Goal: Task Accomplishment & Management: Complete application form

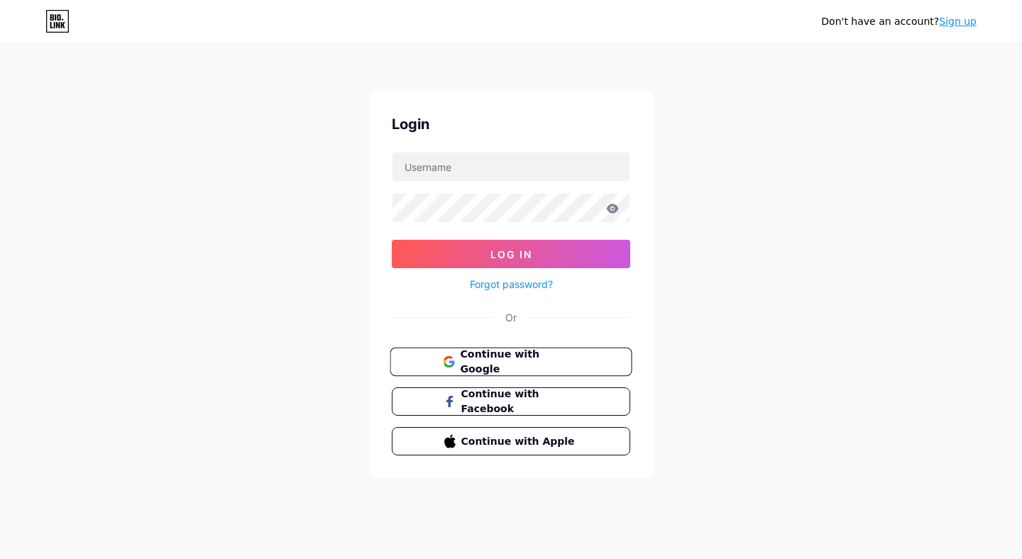
click at [505, 364] on span "Continue with Google" at bounding box center [519, 362] width 119 height 31
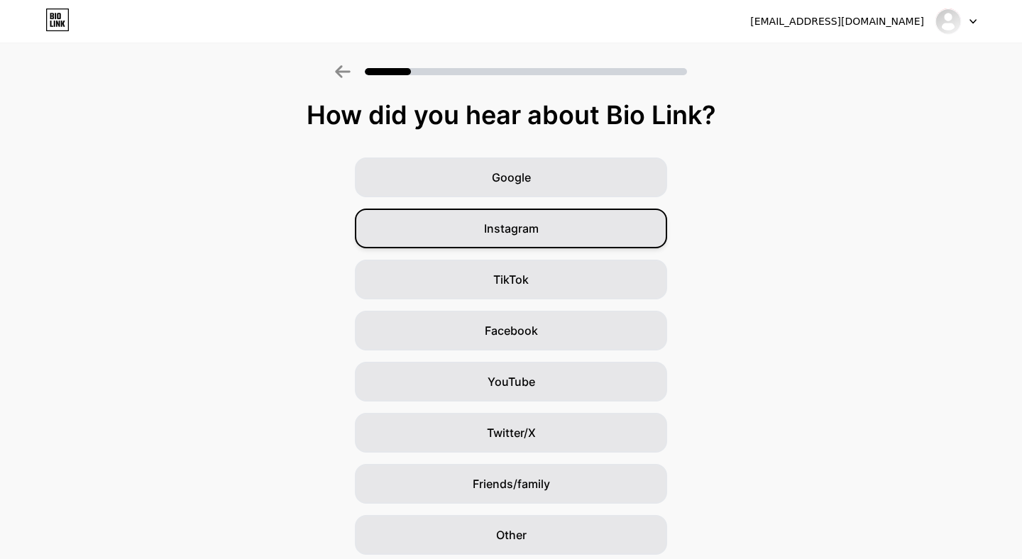
click at [531, 217] on div "Instagram" at bounding box center [511, 229] width 312 height 40
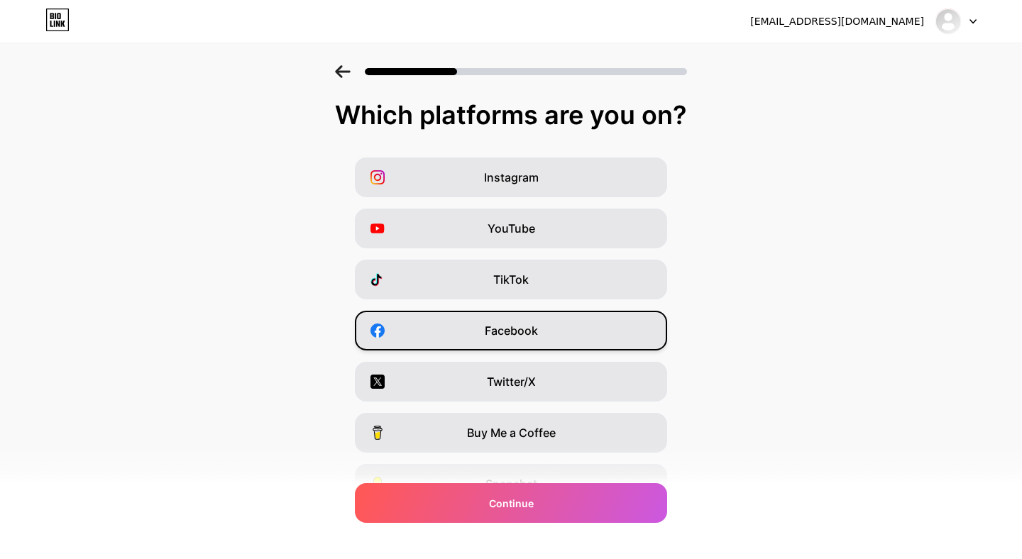
click at [508, 346] on div "Facebook" at bounding box center [511, 331] width 312 height 40
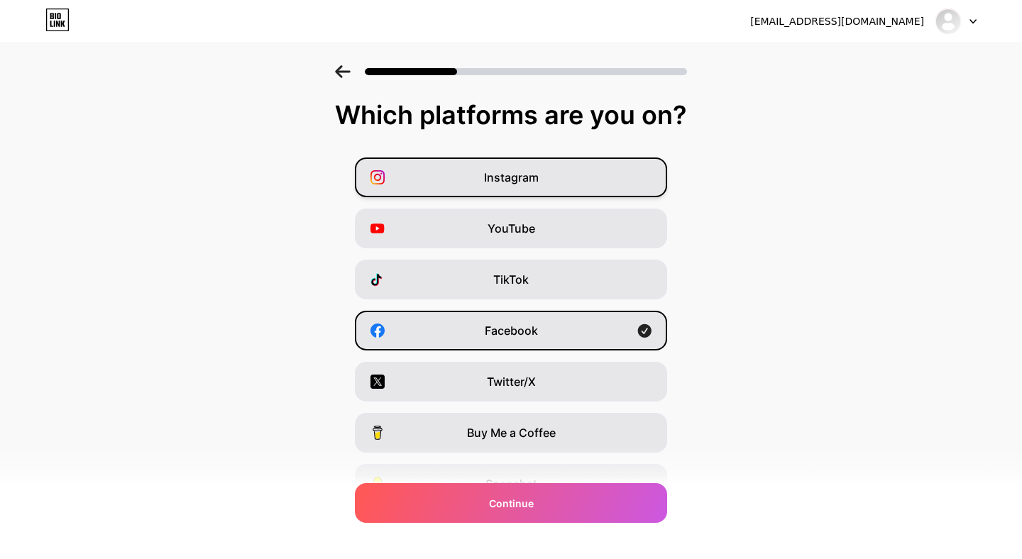
click at [522, 181] on span "Instagram" at bounding box center [511, 177] width 55 height 17
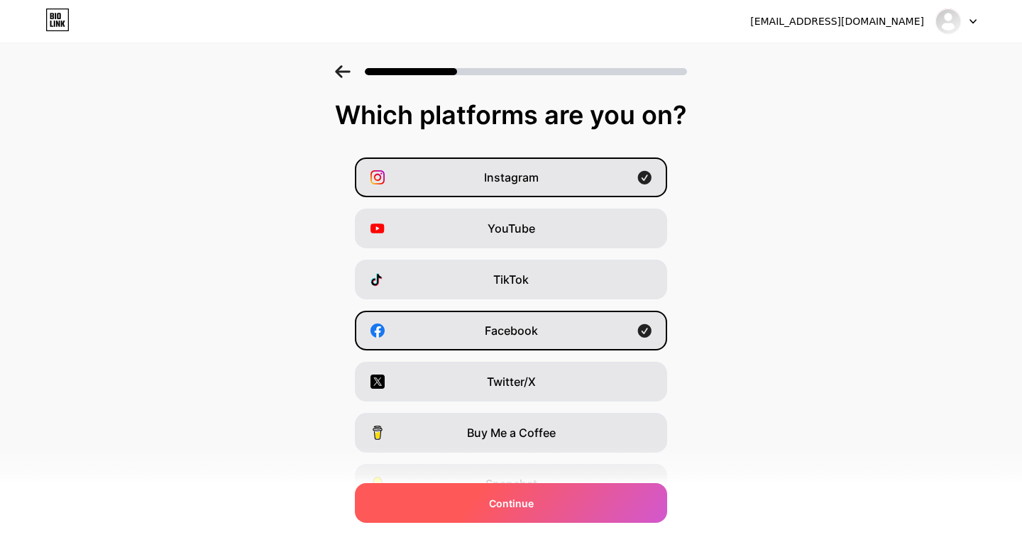
click at [525, 508] on span "Continue" at bounding box center [511, 503] width 45 height 15
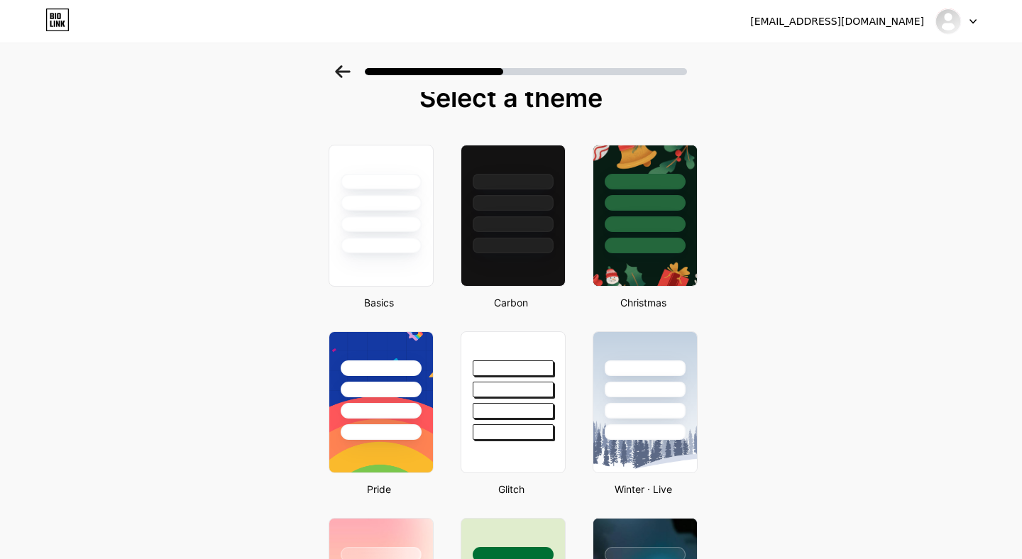
scroll to position [16, 0]
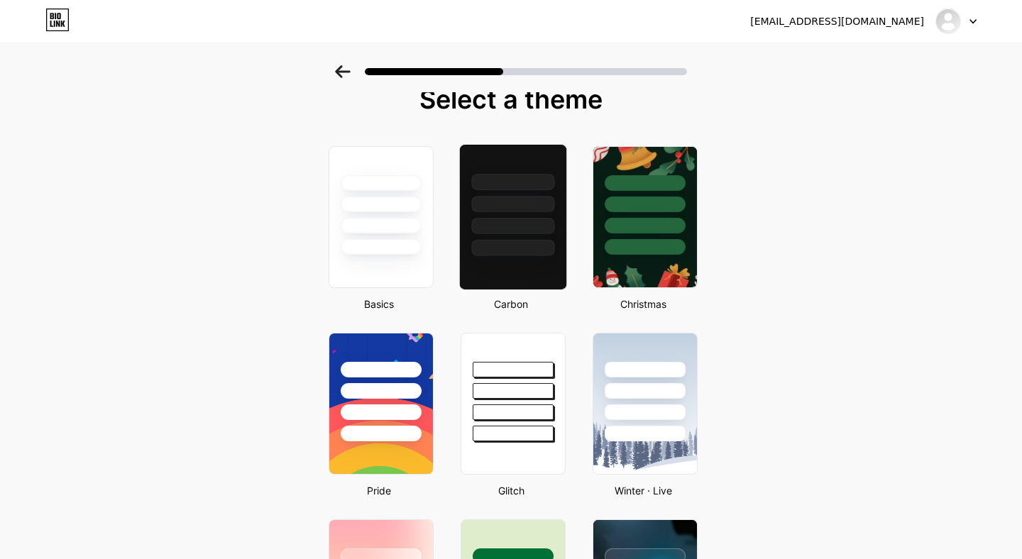
click at [489, 243] on div at bounding box center [512, 248] width 83 height 16
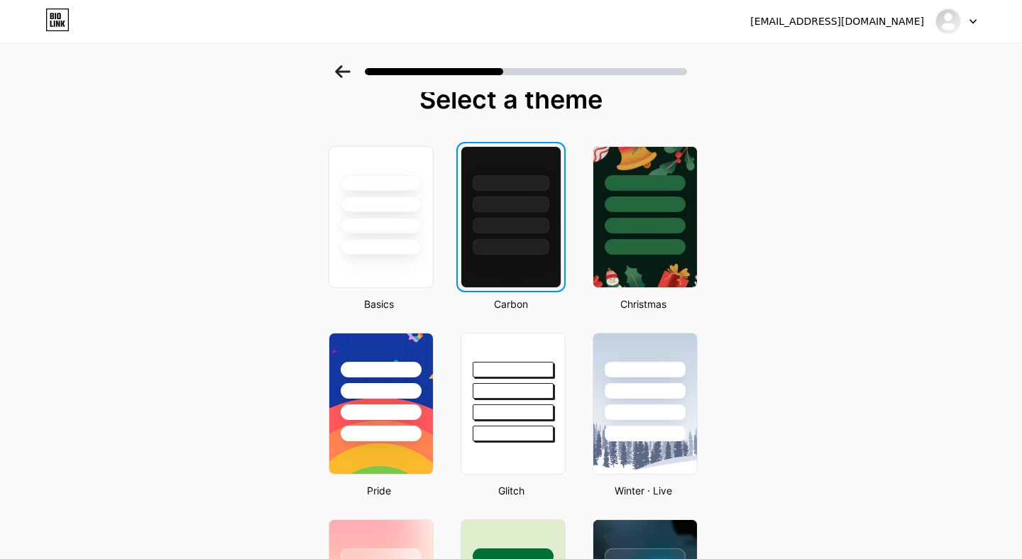
scroll to position [0, 0]
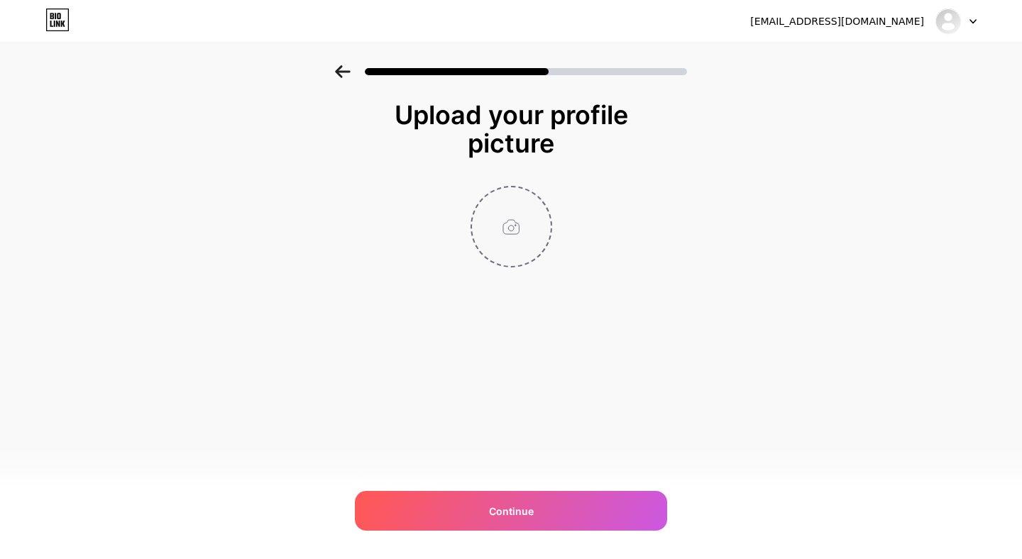
click at [510, 226] on input "file" at bounding box center [511, 226] width 79 height 79
type input "C:\fakepath\logo psynergy.jpg"
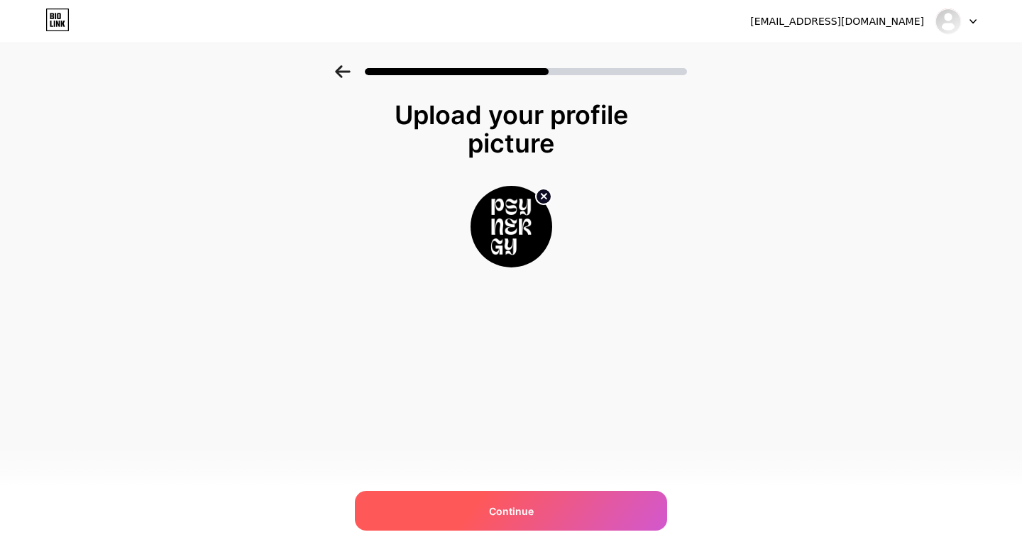
click at [438, 522] on div "Continue" at bounding box center [511, 511] width 312 height 40
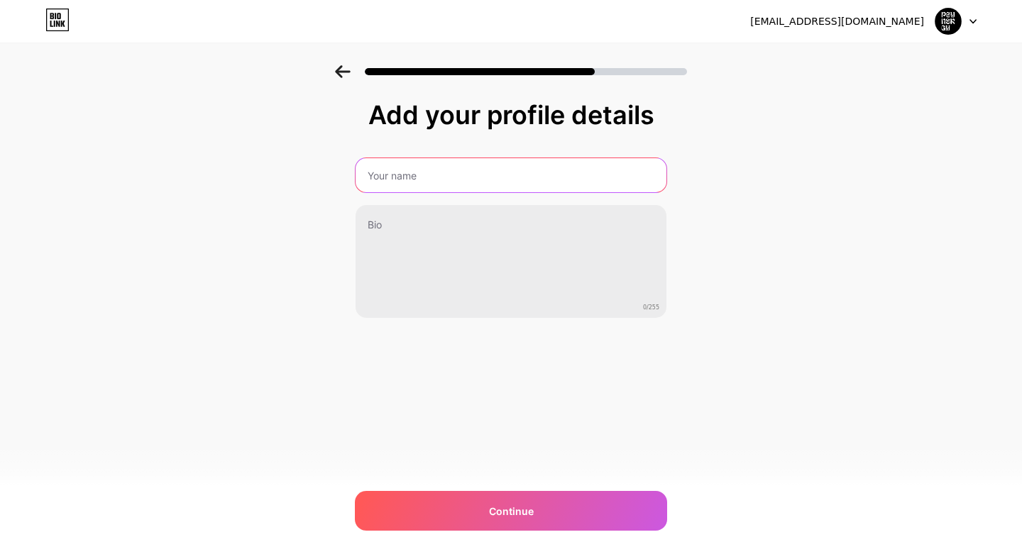
click at [457, 187] on input "text" at bounding box center [511, 175] width 311 height 34
type input "Collectif Psynergy"
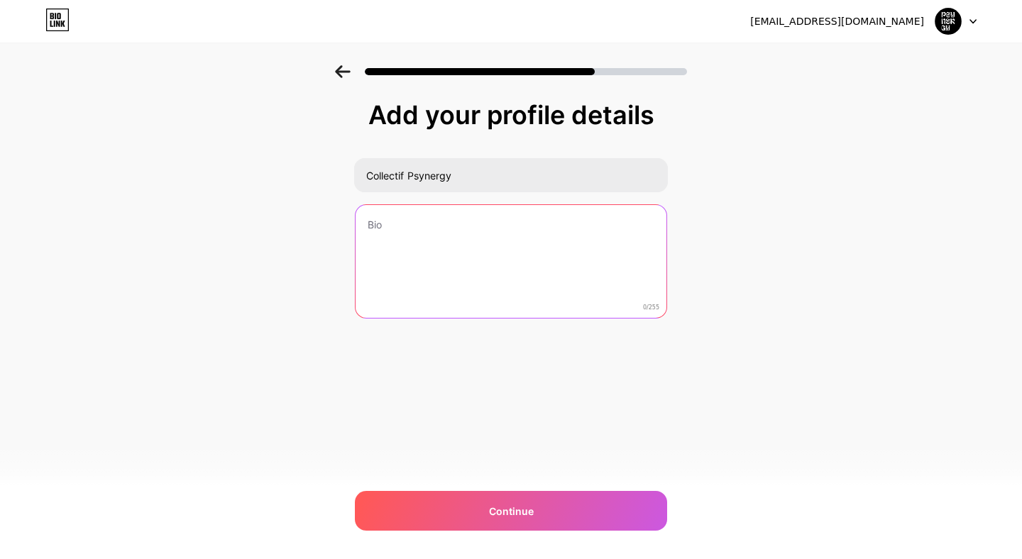
click at [439, 246] on textarea at bounding box center [511, 262] width 311 height 114
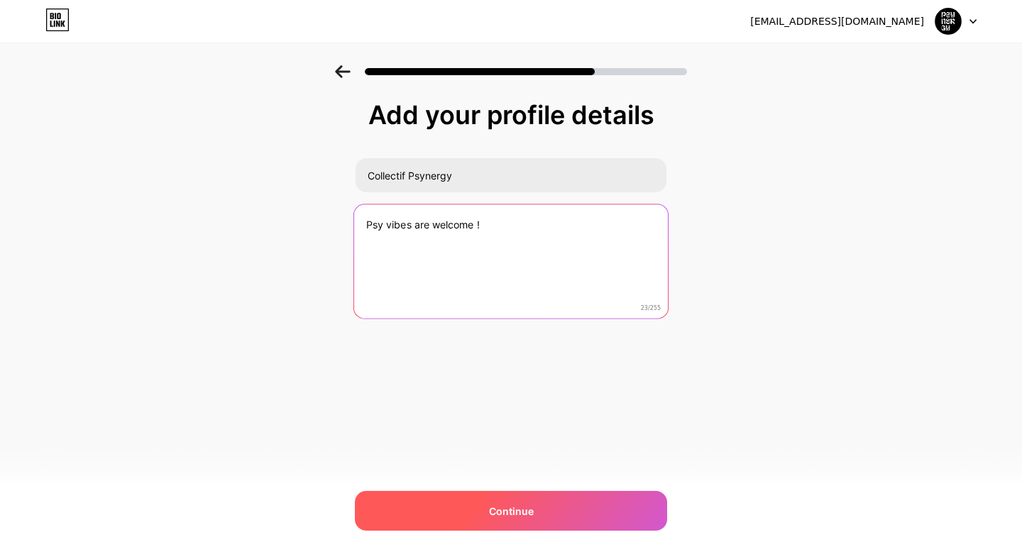
type textarea "Psy vibes are welcome !"
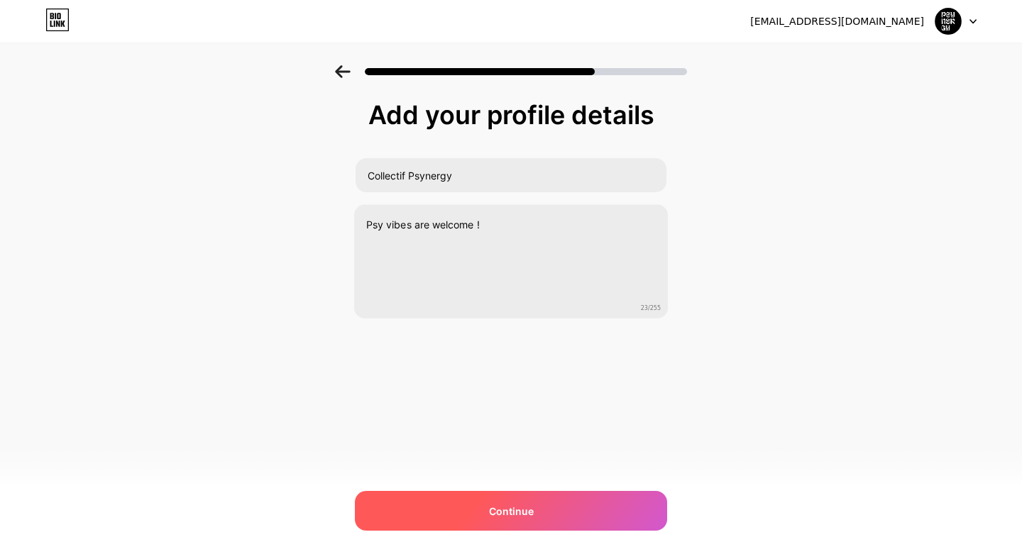
click at [481, 510] on div "Continue" at bounding box center [511, 511] width 312 height 40
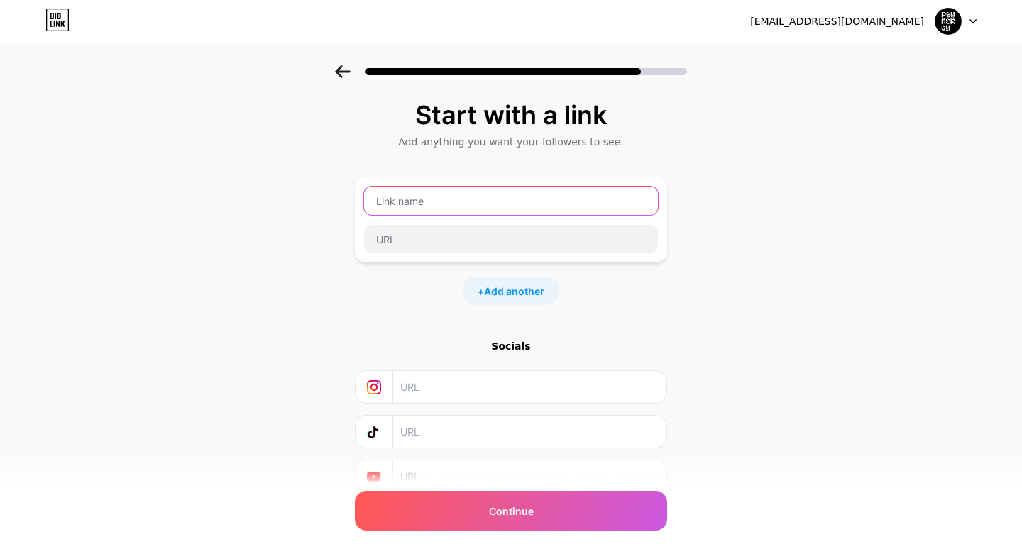
click at [471, 211] on input "text" at bounding box center [511, 201] width 294 height 28
type input "psynergy"
click at [422, 378] on input "text" at bounding box center [529, 387] width 258 height 32
click at [451, 205] on input "psynergy" at bounding box center [511, 201] width 294 height 28
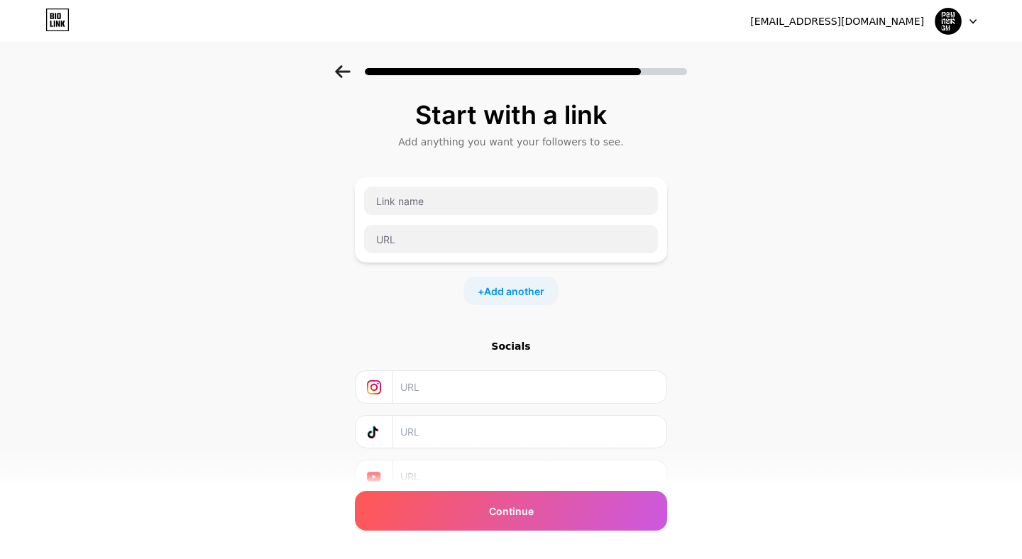
click at [479, 374] on input "text" at bounding box center [529, 387] width 258 height 32
paste input "collectif.psynergy"
type input "collectif.psynergy"
click at [465, 425] on input "text" at bounding box center [529, 432] width 258 height 32
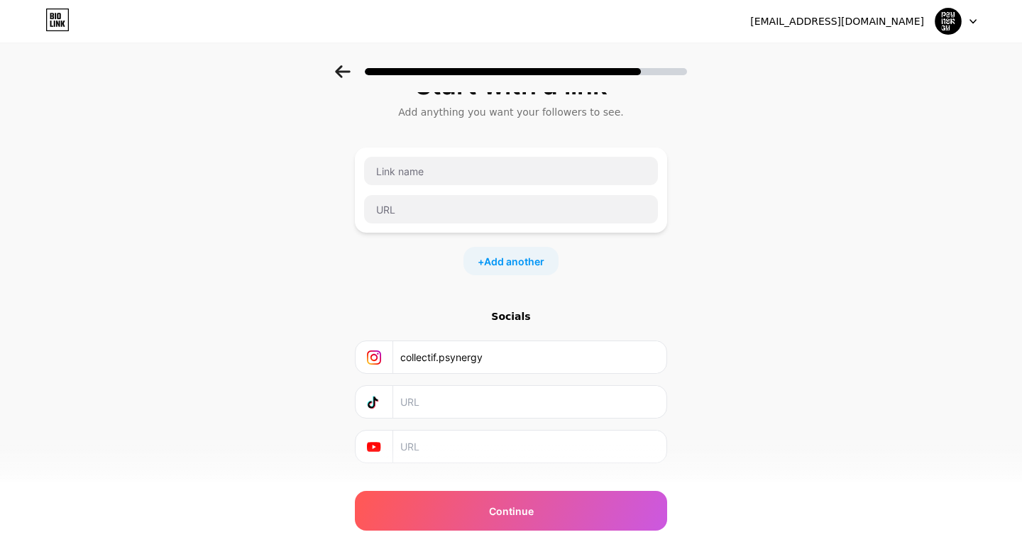
scroll to position [62, 0]
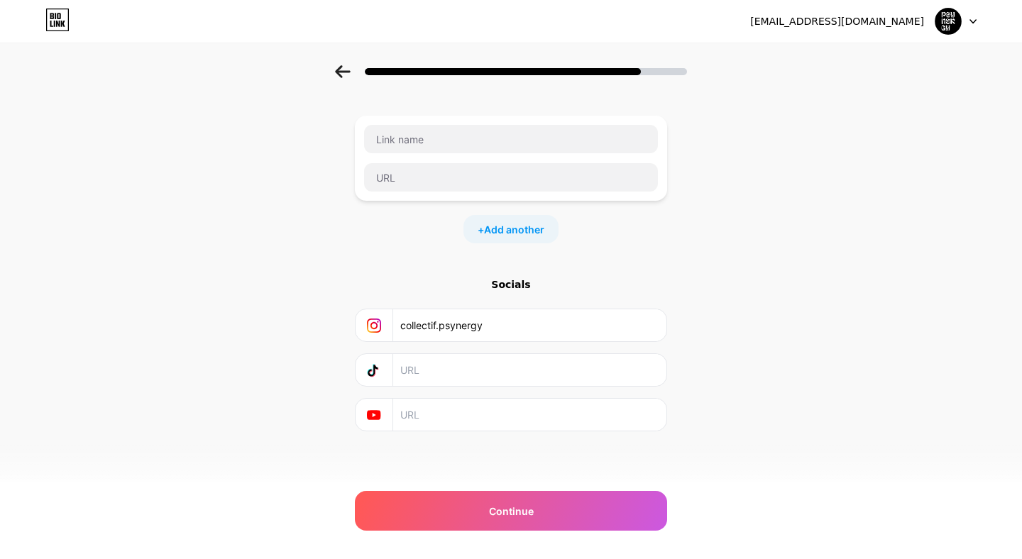
click at [516, 287] on div "Socials" at bounding box center [511, 285] width 312 height 14
click at [496, 224] on span "Add another" at bounding box center [514, 229] width 60 height 15
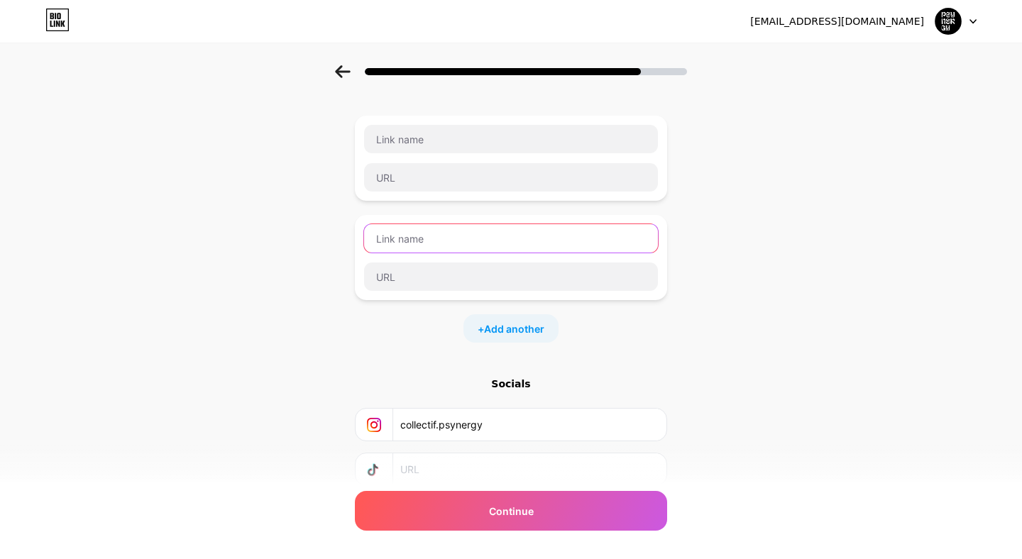
click at [417, 237] on input "text" at bounding box center [511, 238] width 294 height 28
type input "Soundcloud"
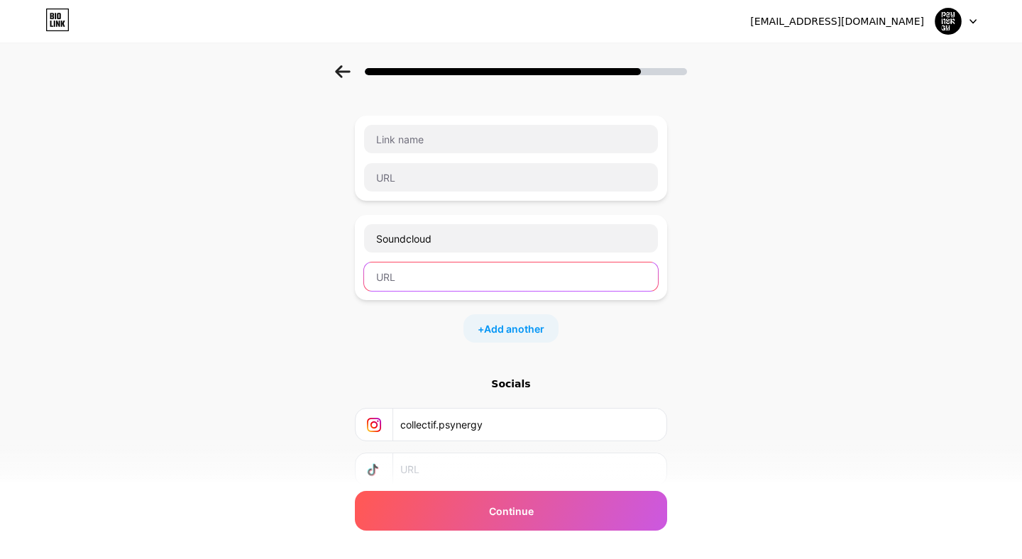
click at [441, 271] on input "text" at bounding box center [511, 277] width 294 height 28
paste input "[URL][DOMAIN_NAME]"
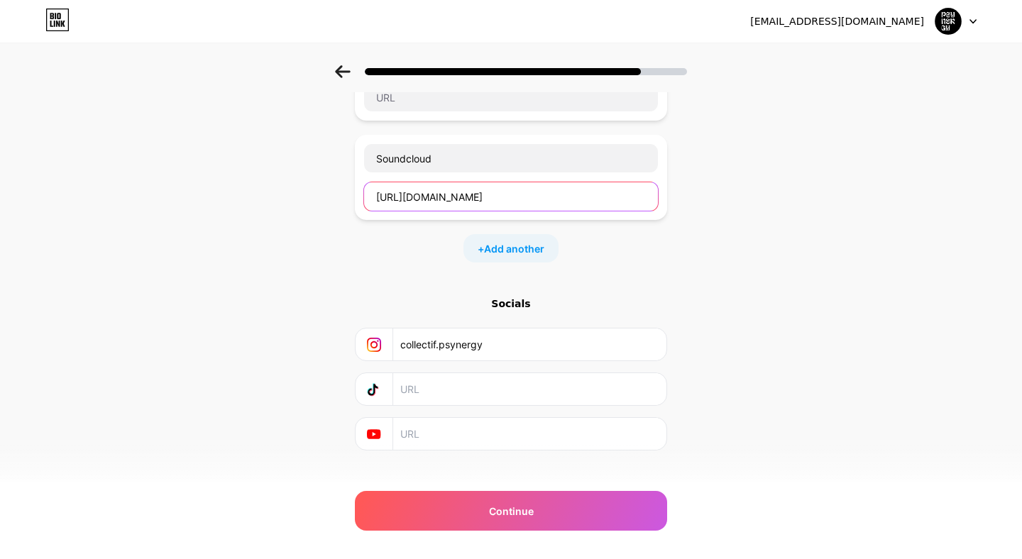
scroll to position [161, 0]
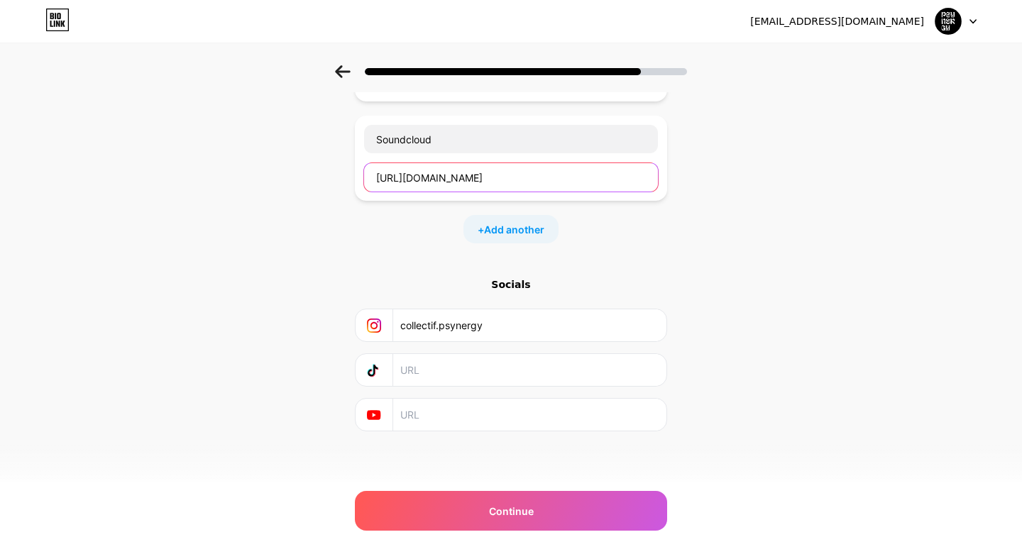
type input "[URL][DOMAIN_NAME]"
click at [374, 327] on icon at bounding box center [374, 325] width 7 height 7
click at [376, 371] on icon at bounding box center [374, 371] width 14 height 14
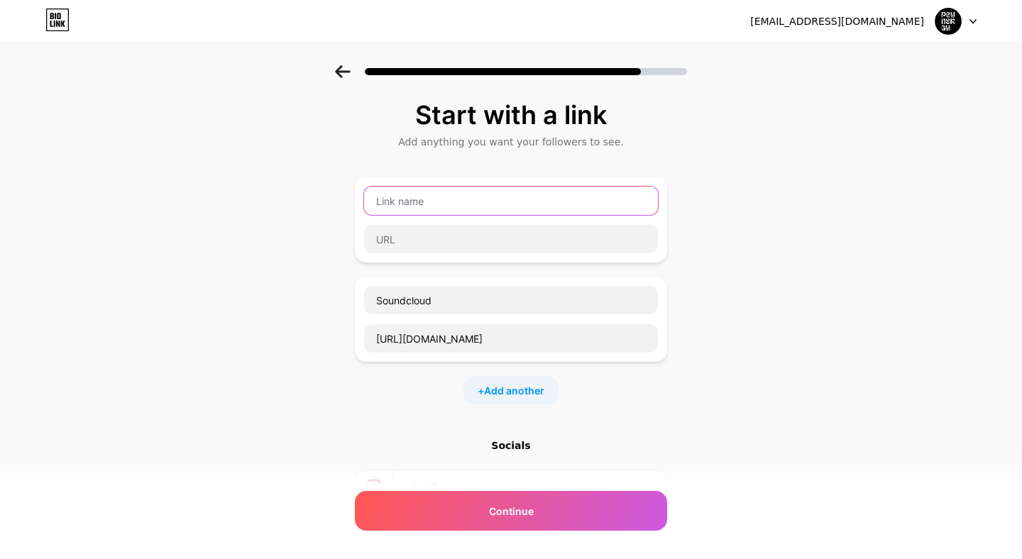
click at [432, 200] on input "text" at bounding box center [511, 201] width 294 height 28
type input "Facebook"
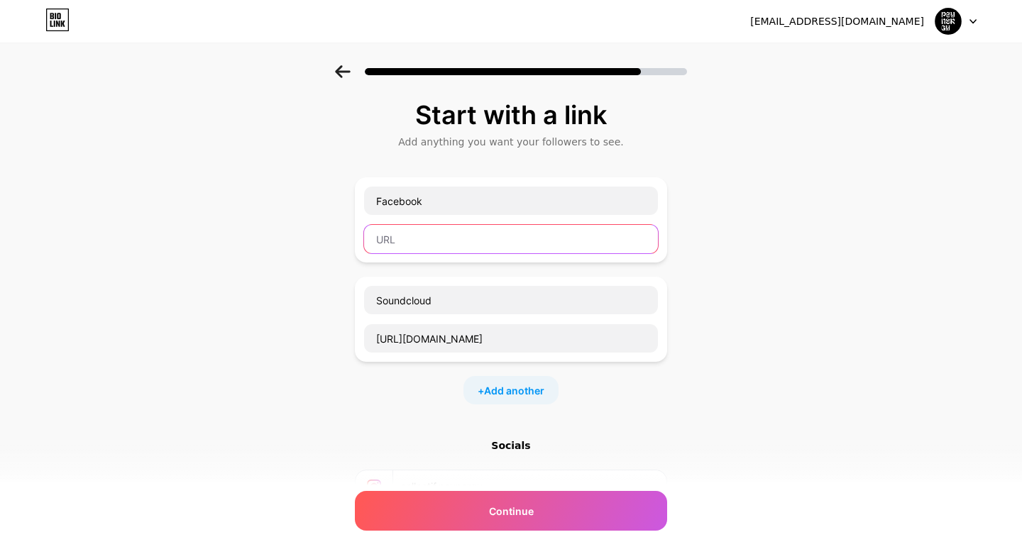
click at [442, 241] on input "text" at bounding box center [511, 239] width 294 height 28
paste input "[URL][DOMAIN_NAME]"
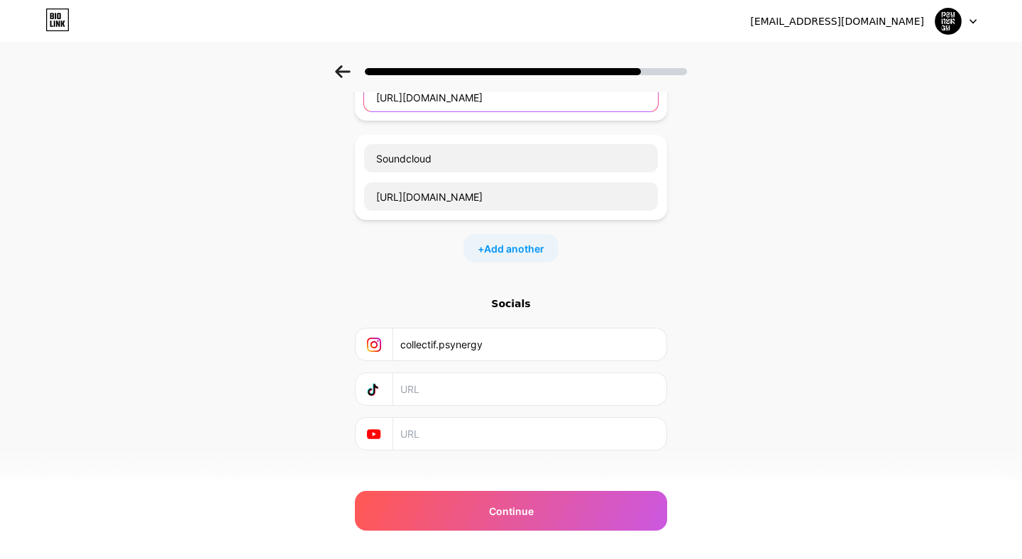
scroll to position [161, 0]
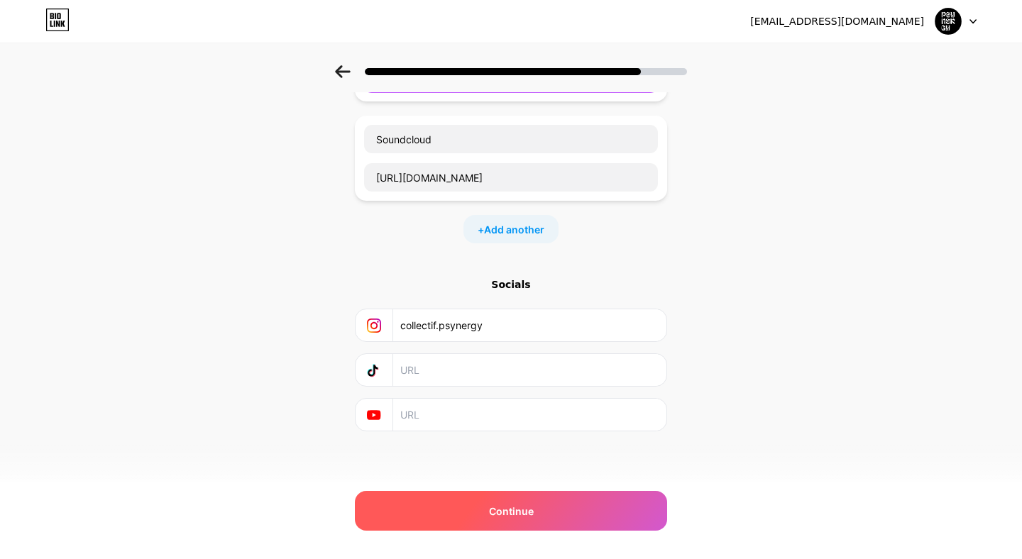
type input "[URL][DOMAIN_NAME]"
click at [447, 506] on div "Continue" at bounding box center [511, 511] width 312 height 40
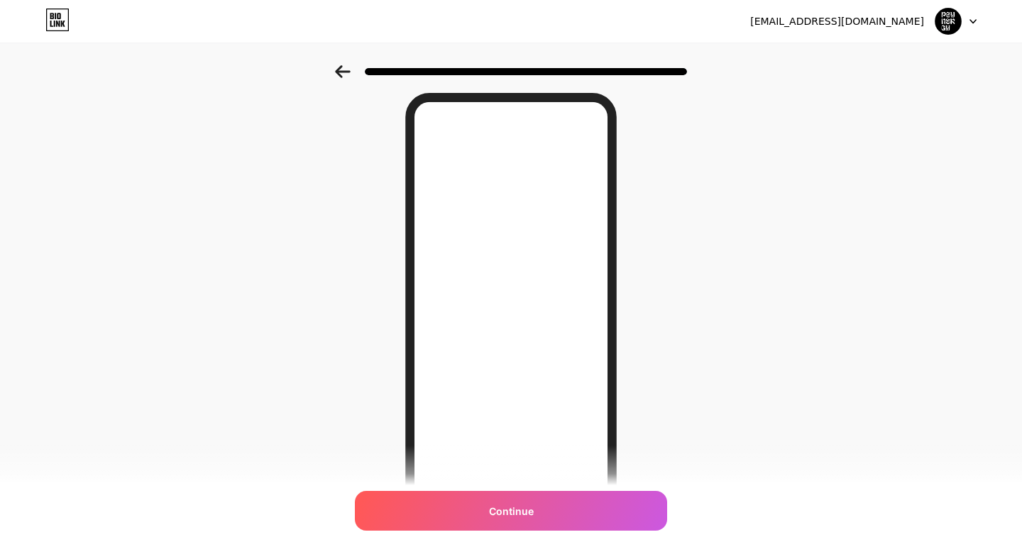
scroll to position [0, 0]
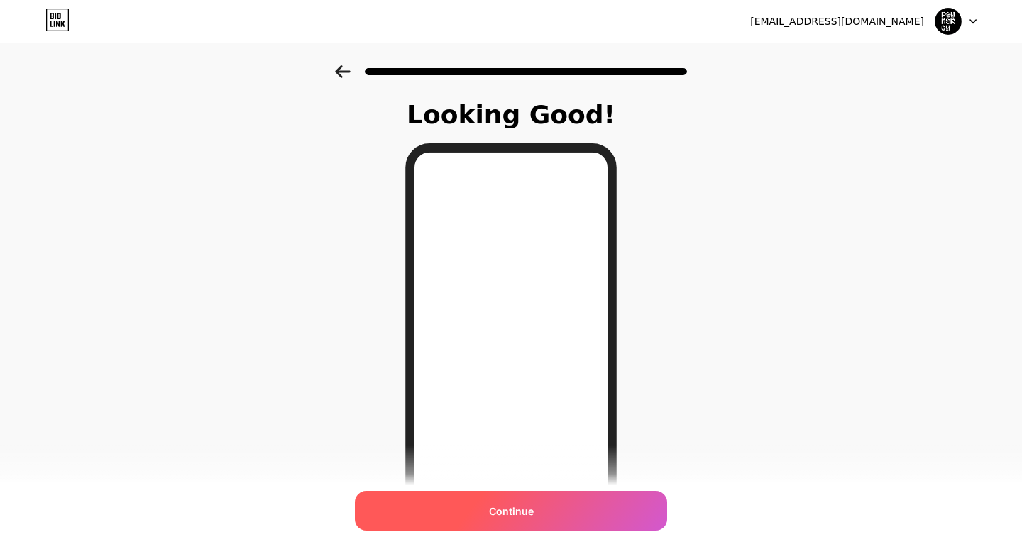
click at [533, 510] on span "Continue" at bounding box center [511, 511] width 45 height 15
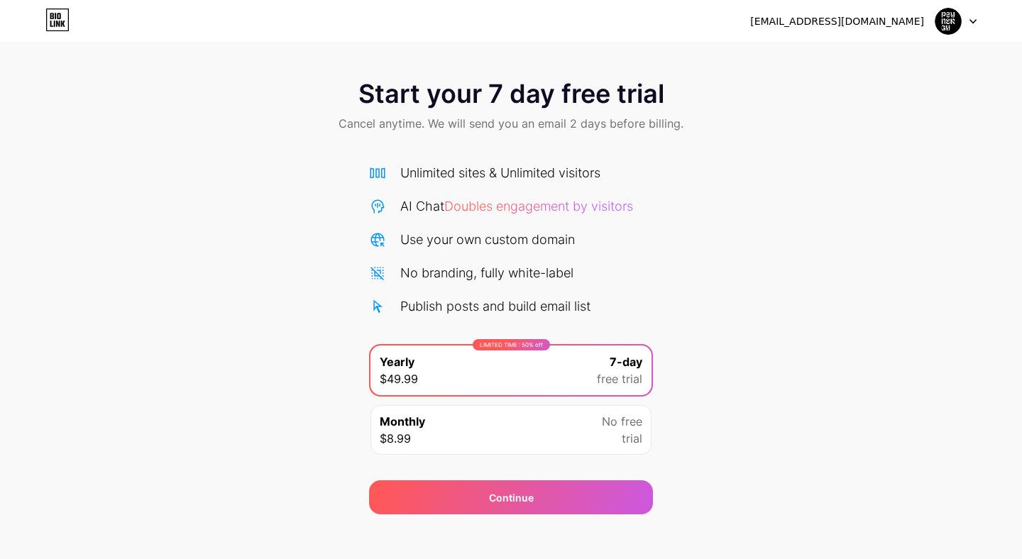
scroll to position [12, 0]
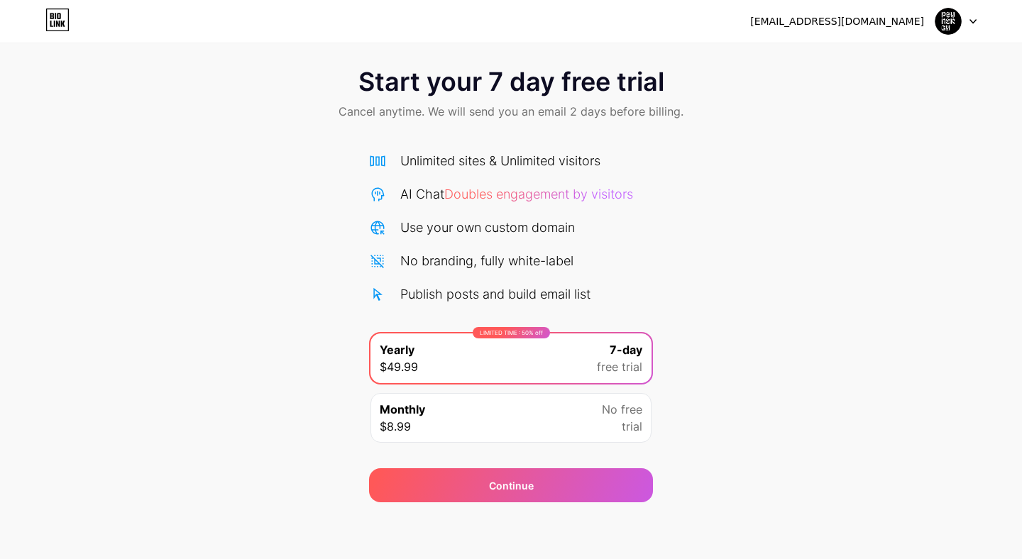
click at [523, 293] on div "Publish posts and build email list" at bounding box center [495, 294] width 190 height 19
click at [972, 28] on div at bounding box center [956, 22] width 41 height 26
click at [744, 196] on div "Start your 7 day free trial Cancel anytime. We will send you an email 2 days be…" at bounding box center [511, 277] width 1022 height 449
click at [425, 420] on div "Monthly $8.99" at bounding box center [402, 418] width 45 height 34
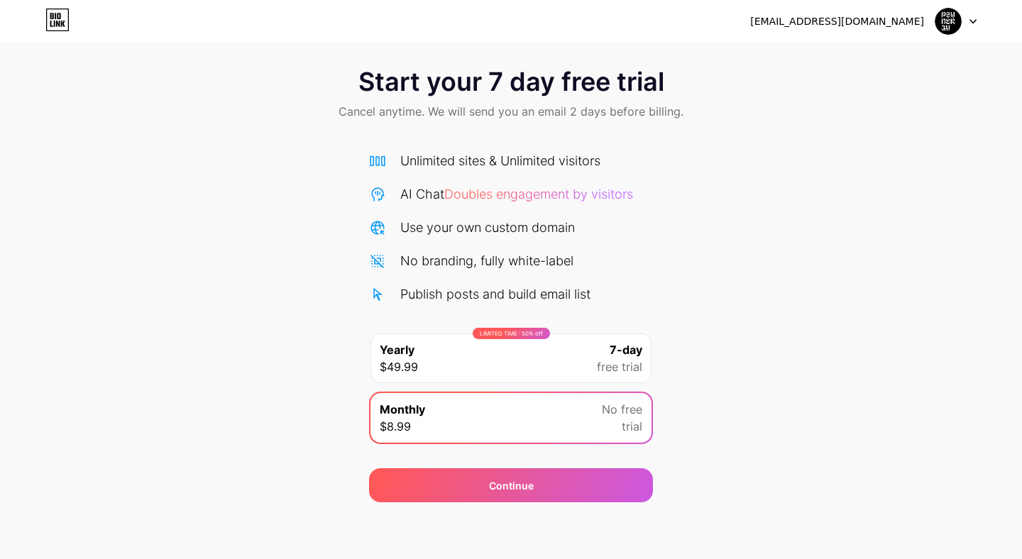
click at [466, 354] on div "LIMITED TIME : 50% off Yearly $49.99 7-day free trial" at bounding box center [511, 359] width 281 height 50
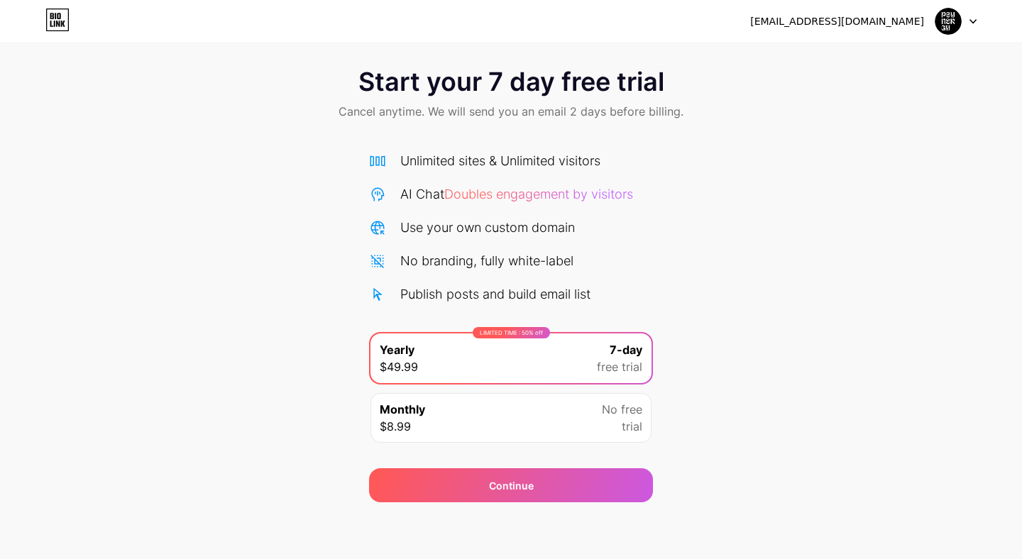
click at [648, 217] on div "Unlimited sites & Unlimited visitors AI Chat Doubles engagement by visitors Use…" at bounding box center [511, 227] width 284 height 153
click at [64, 24] on icon at bounding box center [57, 20] width 24 height 23
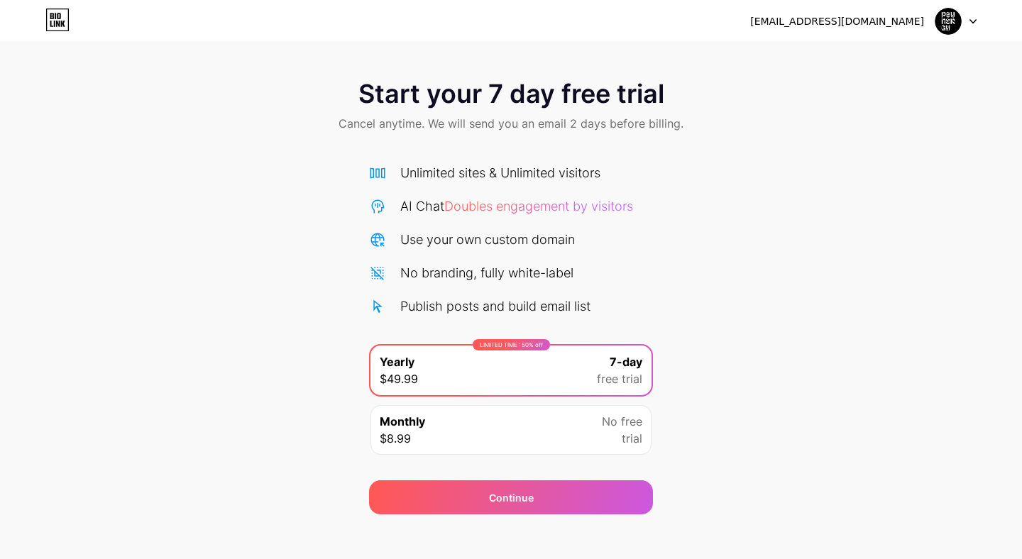
click at [454, 120] on span "Cancel anytime. We will send you an email 2 days before billing." at bounding box center [511, 123] width 345 height 17
click at [540, 208] on span "Doubles engagement by visitors" at bounding box center [538, 206] width 189 height 15
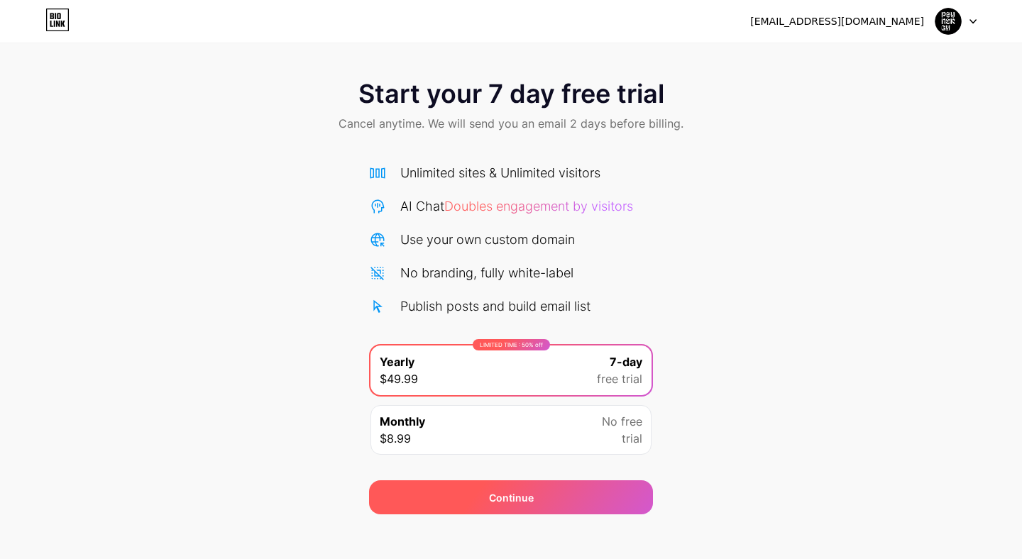
click at [515, 495] on div "Continue" at bounding box center [511, 498] width 45 height 15
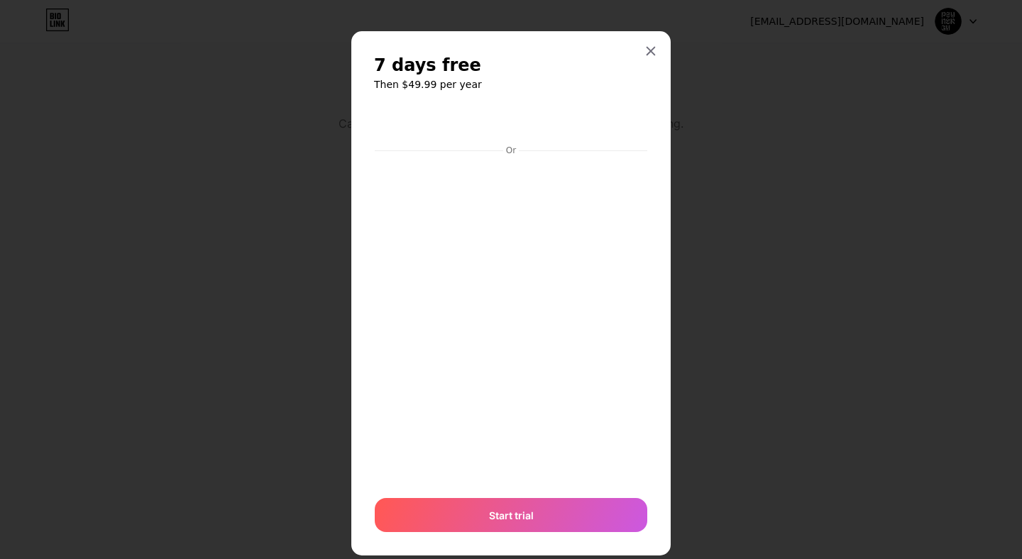
scroll to position [28, 0]
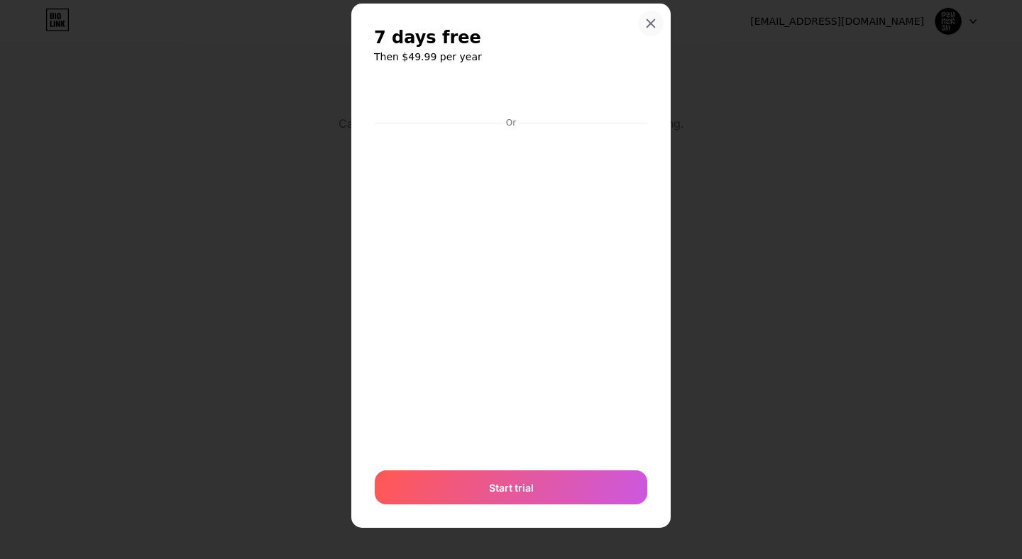
click at [652, 24] on icon at bounding box center [652, 24] width 8 height 8
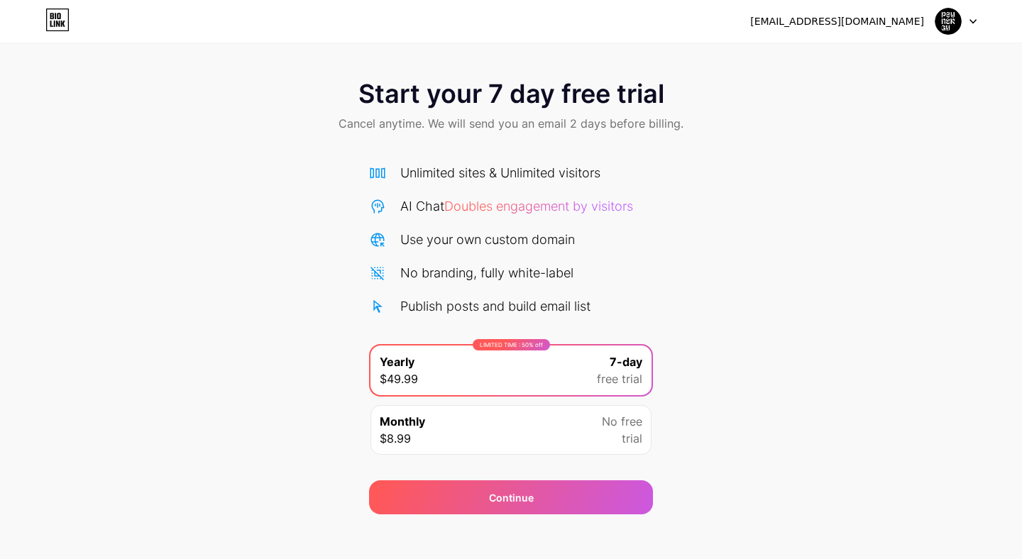
click at [968, 21] on div at bounding box center [956, 22] width 41 height 26
click at [719, 430] on div "Start your 7 day free trial Cancel anytime. We will send you an email 2 days be…" at bounding box center [511, 289] width 1022 height 449
click at [577, 433] on div "Monthly $8.99 No free trial" at bounding box center [511, 430] width 281 height 50
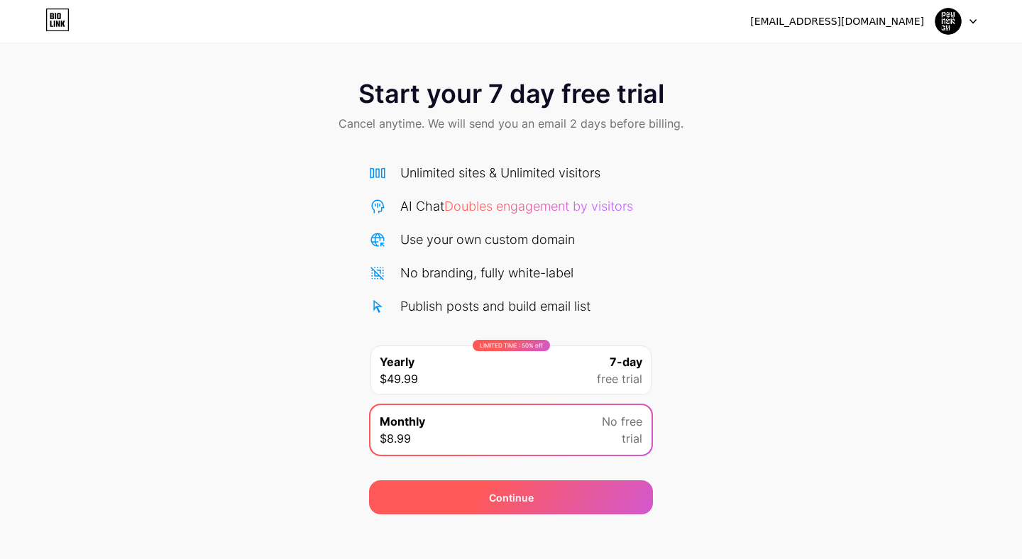
click at [576, 497] on div "Continue" at bounding box center [511, 498] width 284 height 34
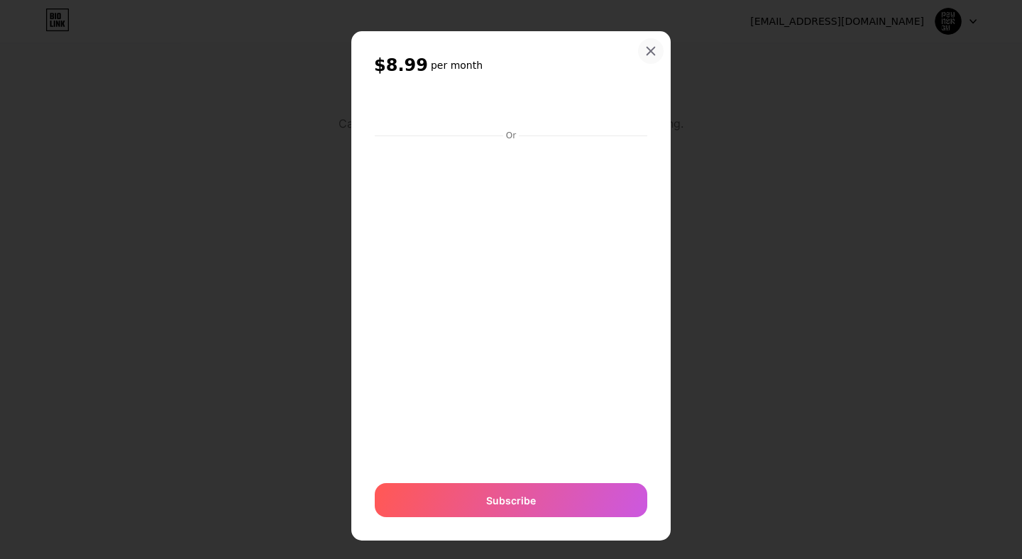
click at [652, 54] on icon at bounding box center [650, 50] width 11 height 11
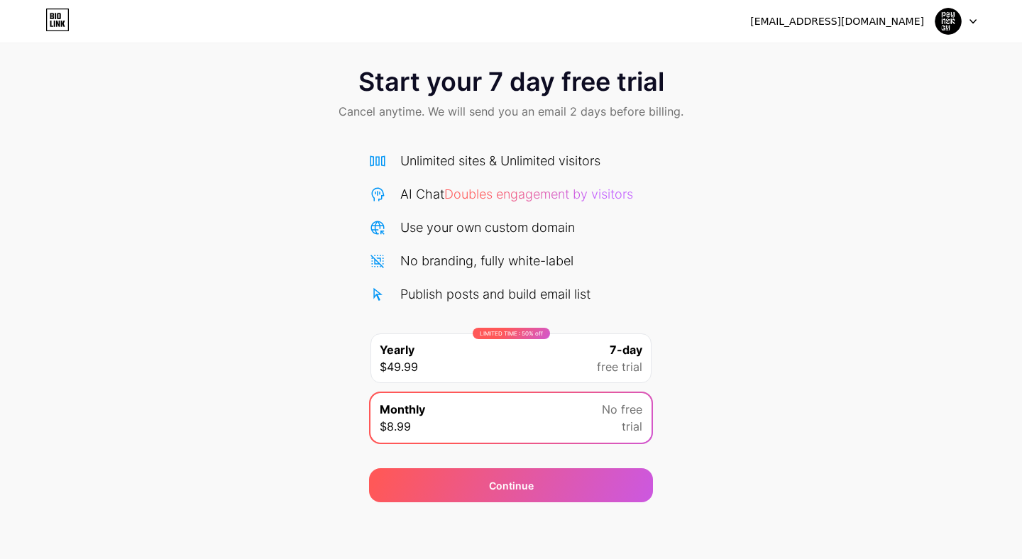
scroll to position [0, 0]
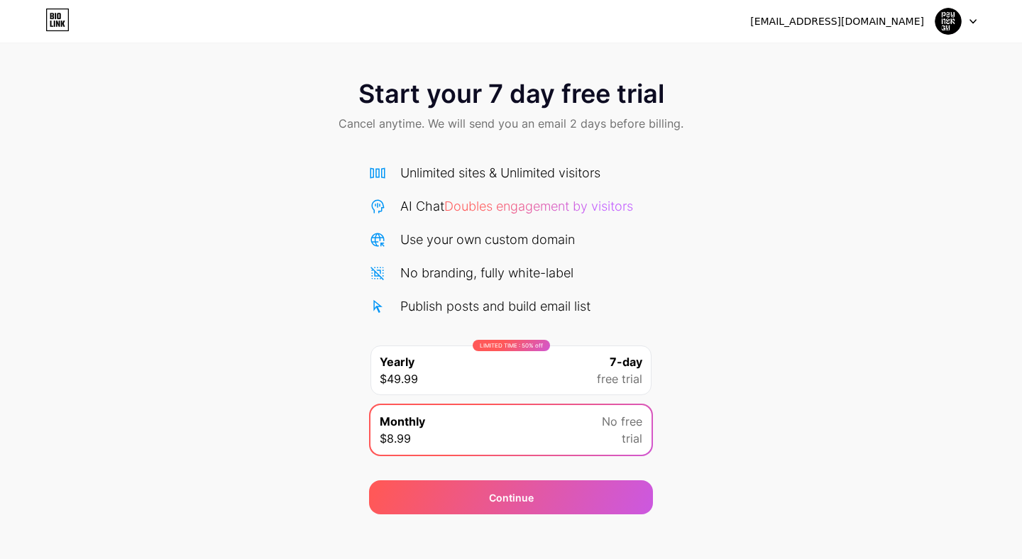
click at [40, 18] on div "[EMAIL_ADDRESS][DOMAIN_NAME] Logout" at bounding box center [511, 22] width 1022 height 26
click at [56, 19] on icon at bounding box center [57, 20] width 24 height 23
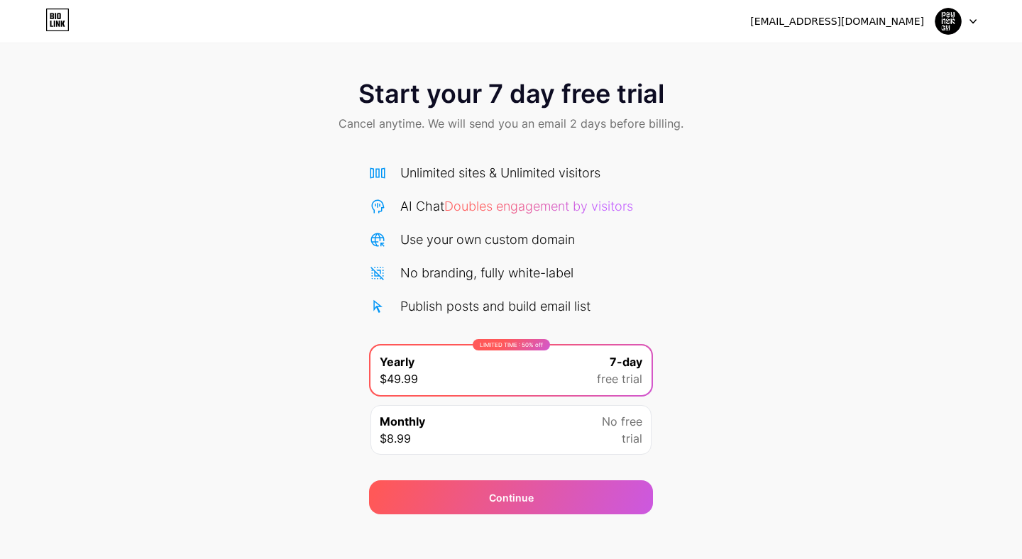
click at [950, 18] on img at bounding box center [948, 21] width 27 height 27
click at [891, 62] on li "Logout" at bounding box center [888, 58] width 176 height 38
